Goal: Navigation & Orientation: Find specific page/section

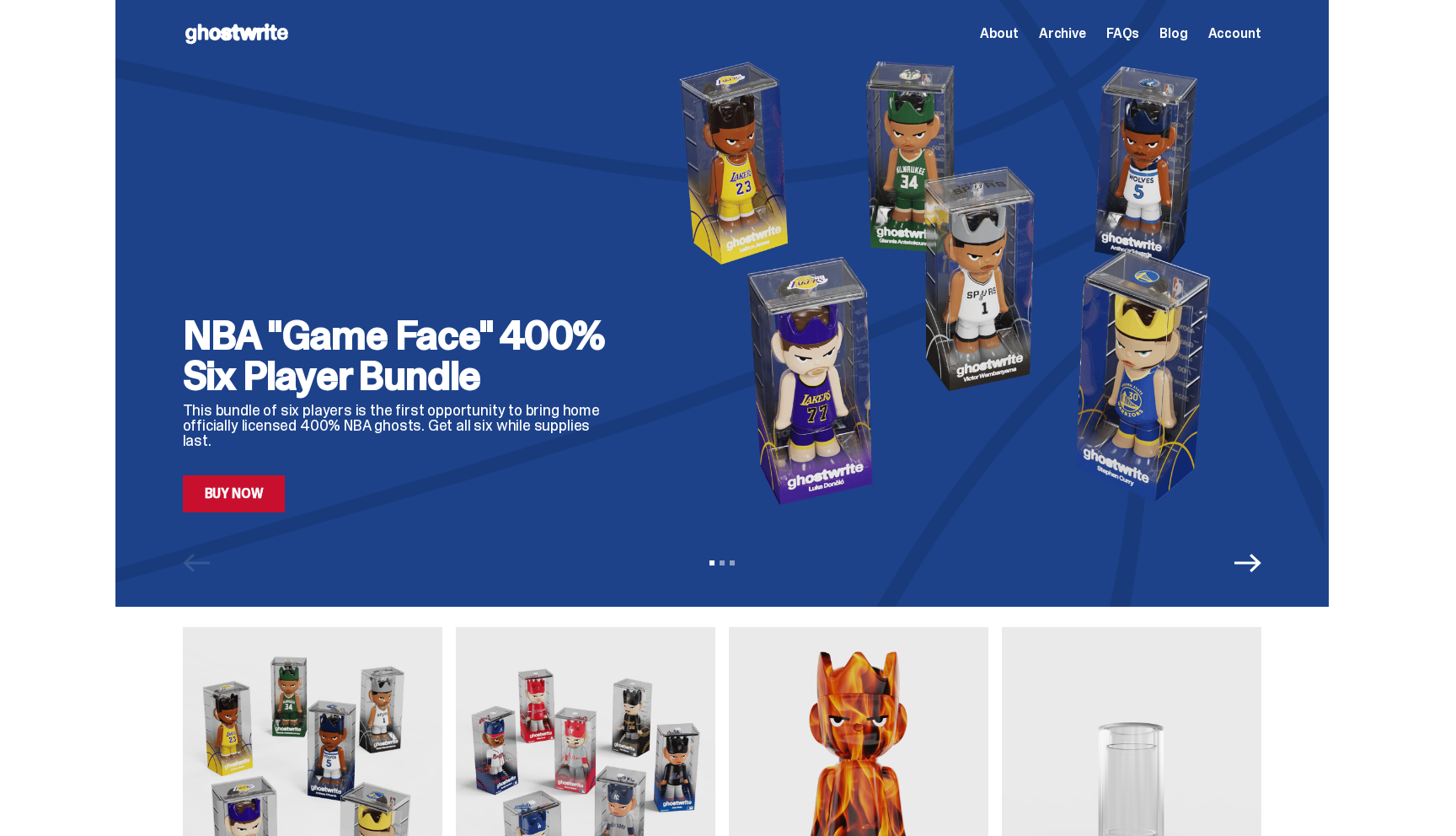
click at [1064, 31] on span "Archive" at bounding box center [1063, 34] width 48 height 14
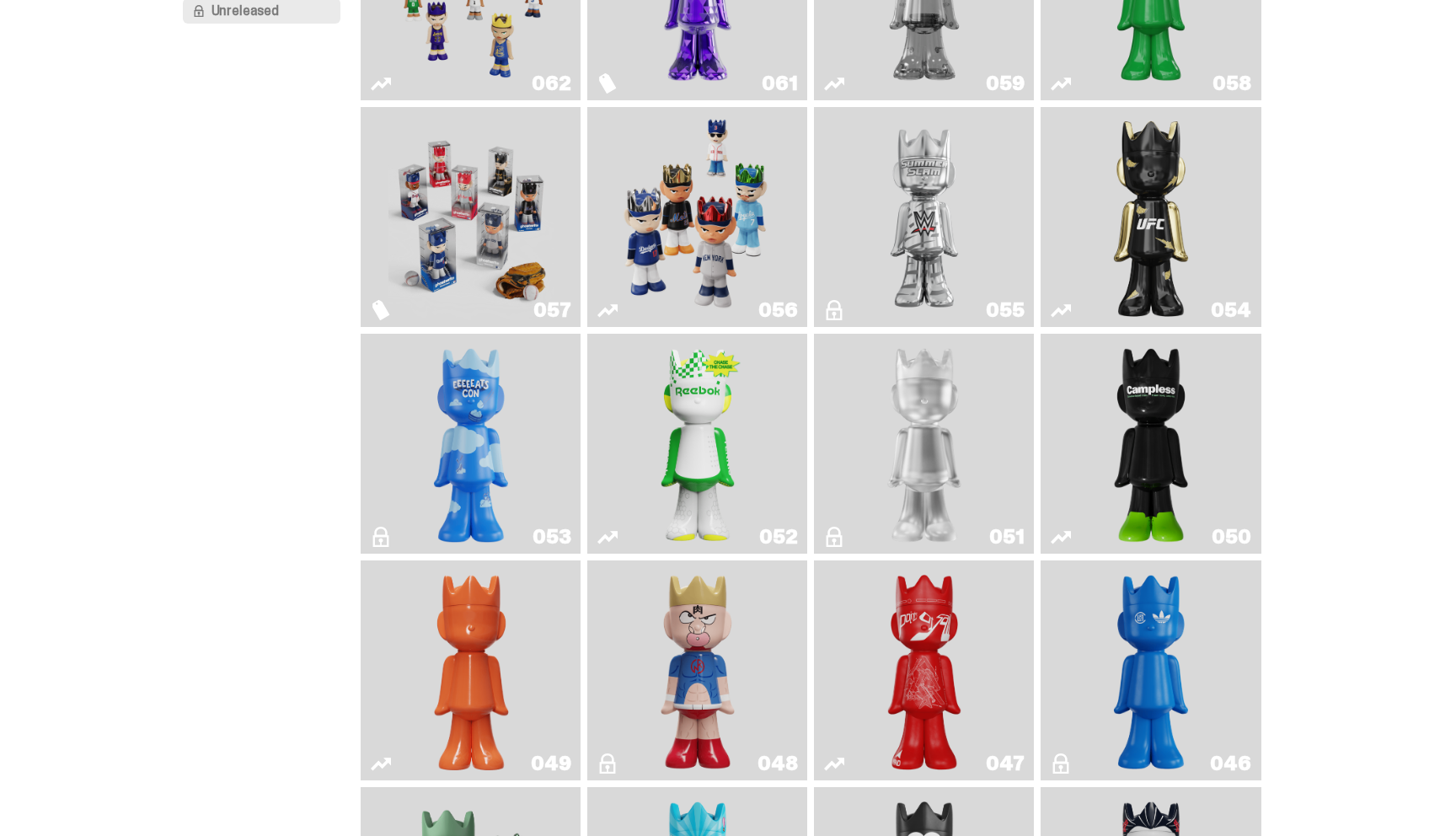
scroll to position [254, 0]
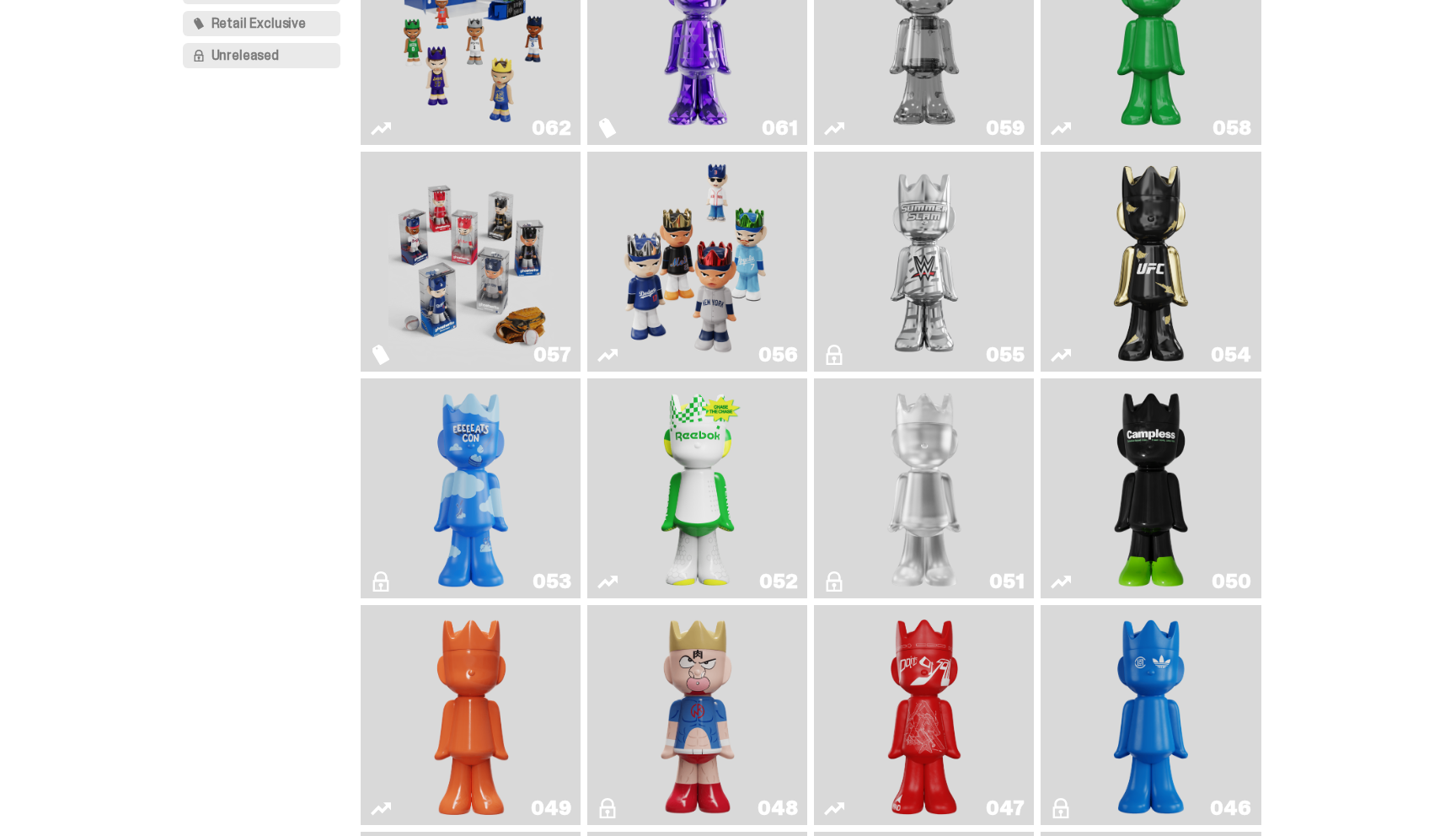
click at [906, 431] on img "LLLoyalty" at bounding box center [924, 488] width 89 height 206
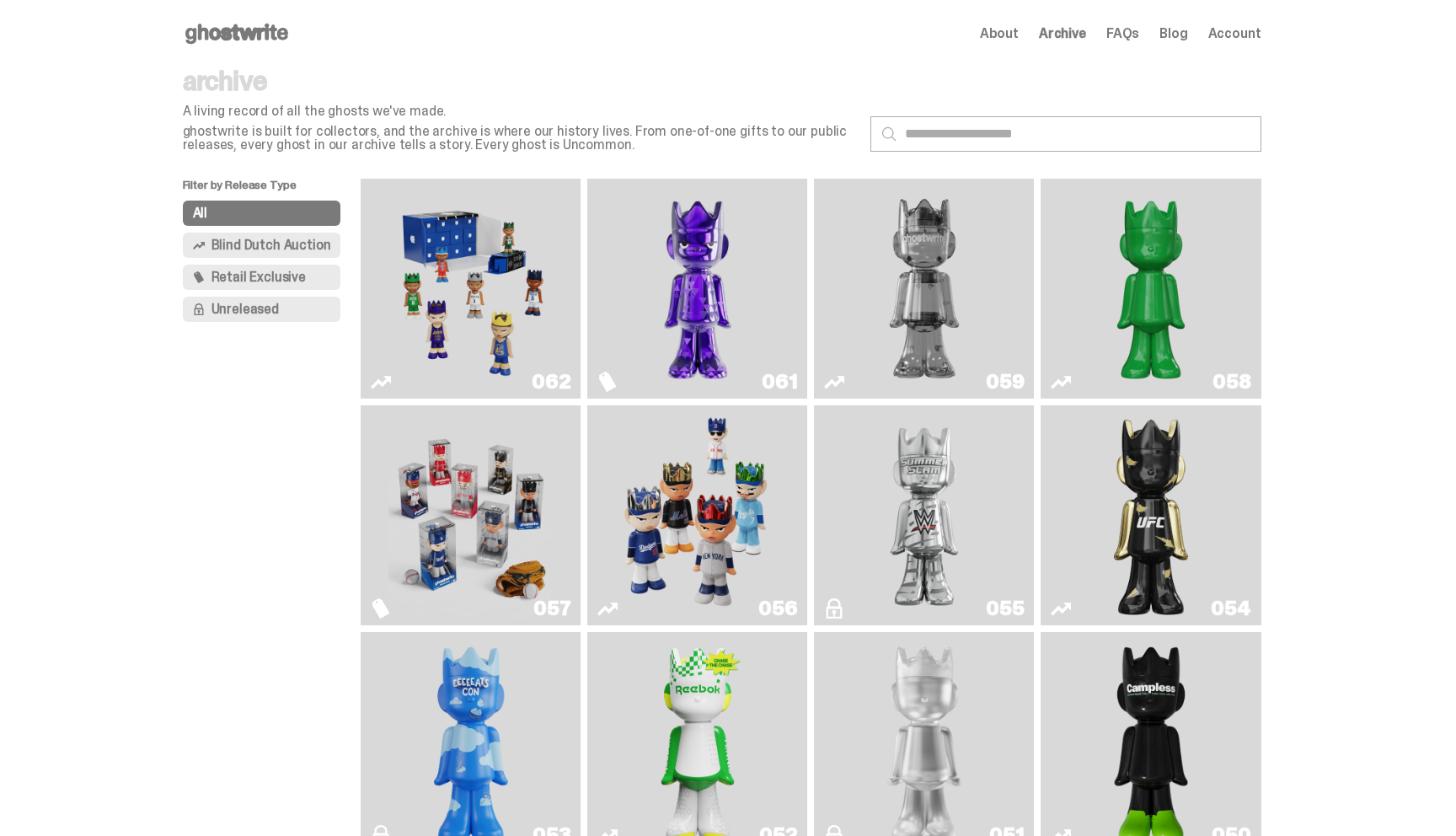
click at [250, 250] on span "Blind Dutch Auction" at bounding box center [271, 245] width 120 height 14
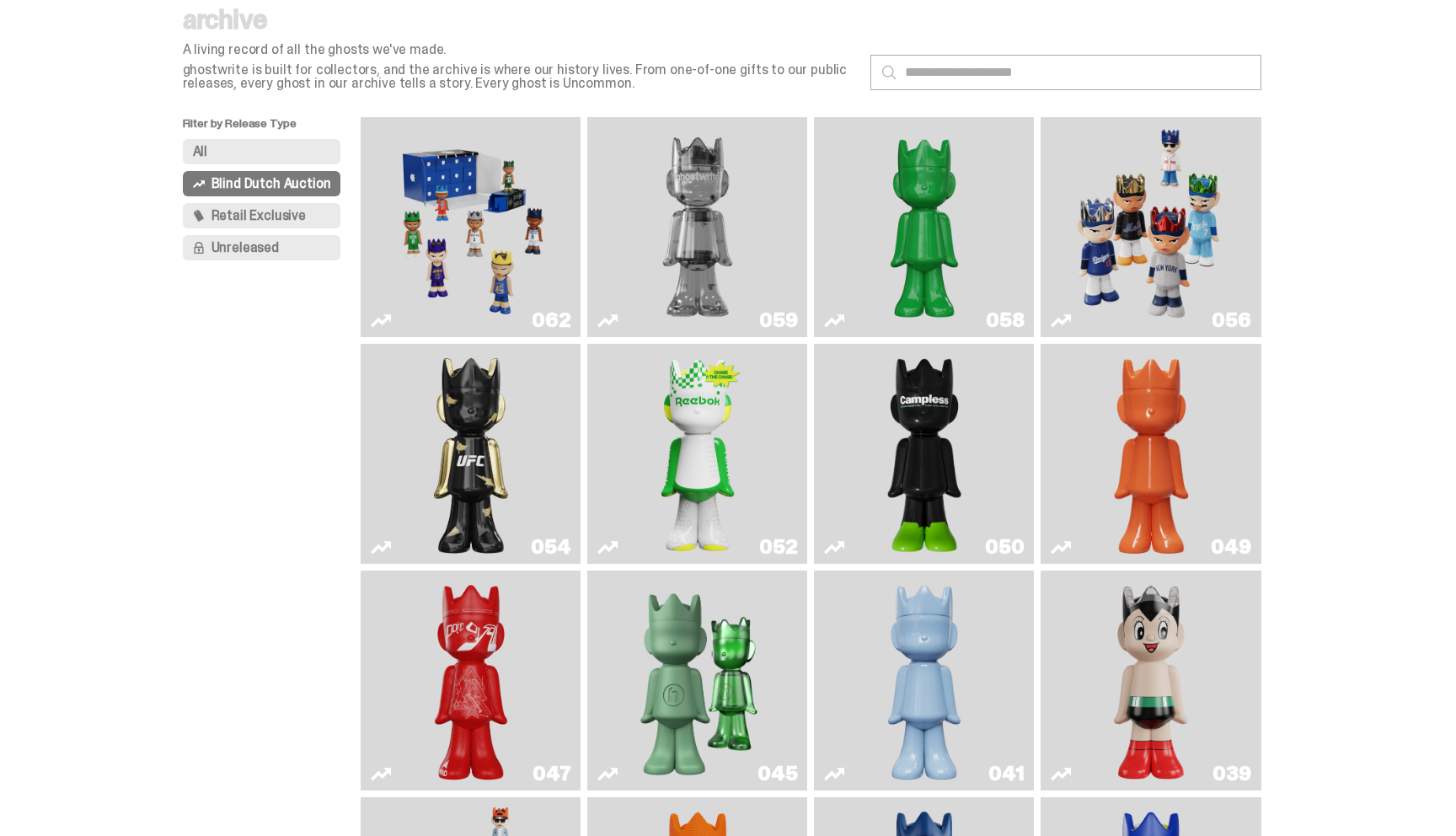
scroll to position [63, 0]
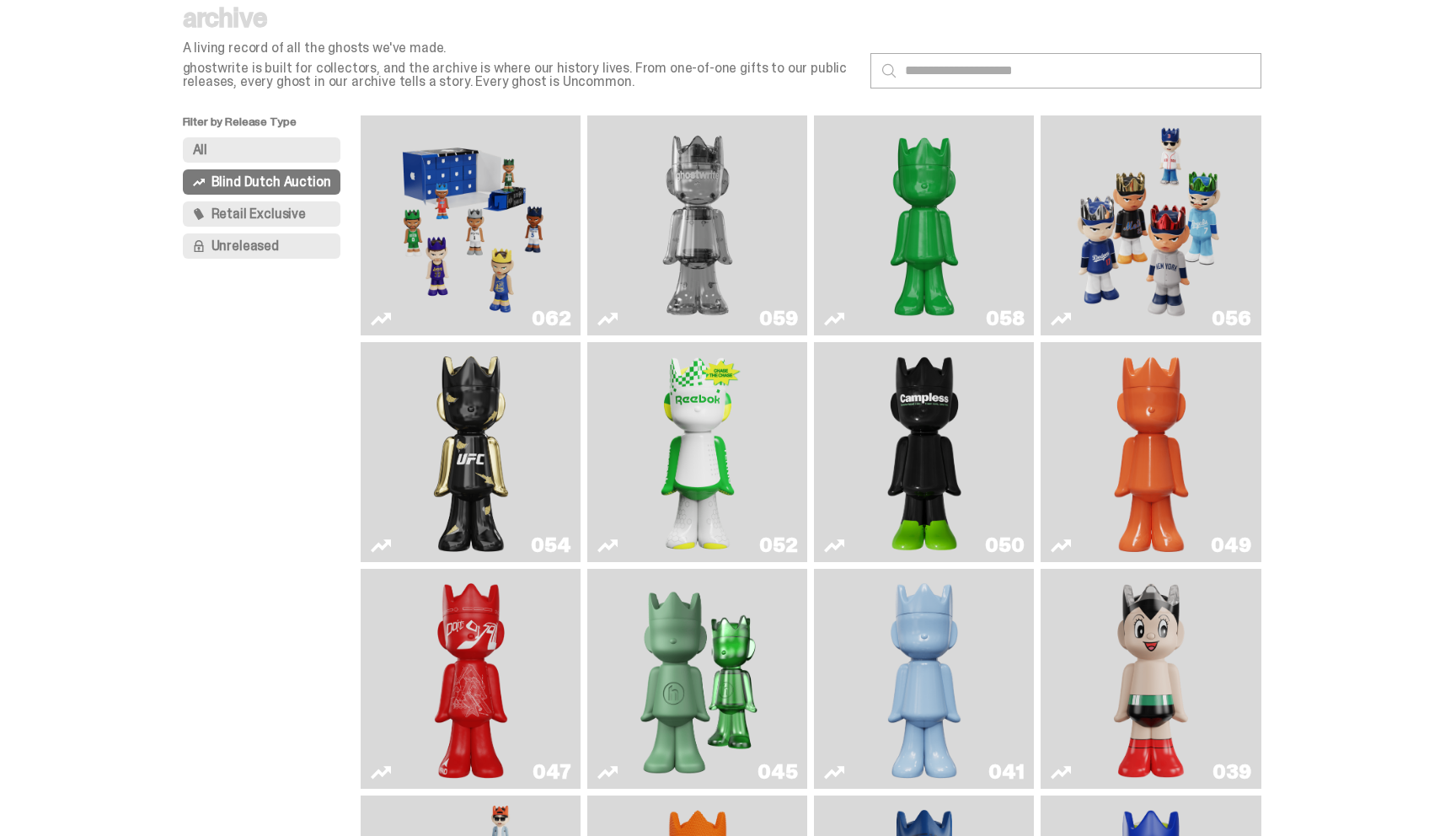
click at [726, 213] on img "Two" at bounding box center [697, 225] width 166 height 206
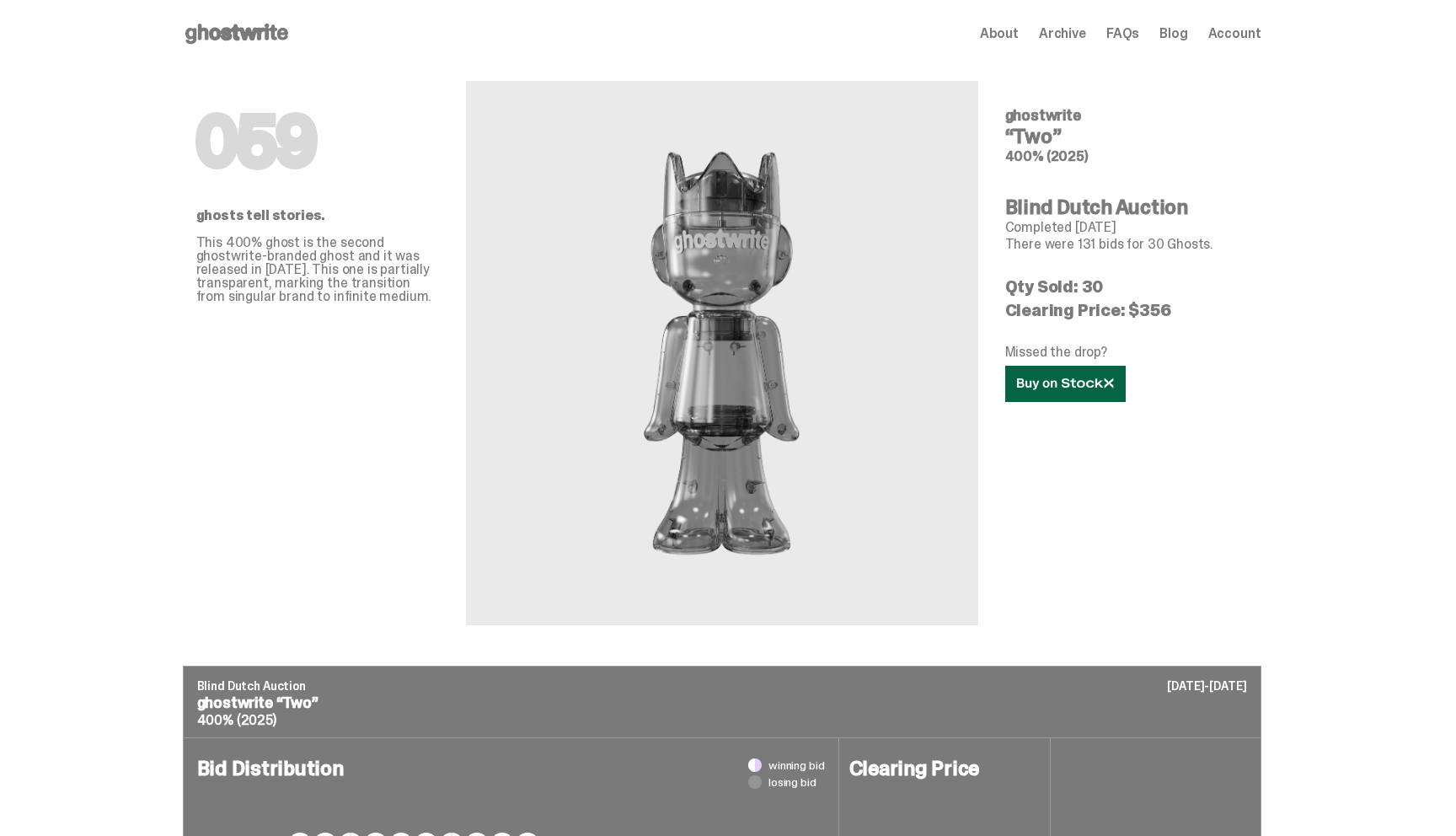
click at [1048, 373] on link at bounding box center [1065, 384] width 121 height 36
